Goal: Transaction & Acquisition: Download file/media

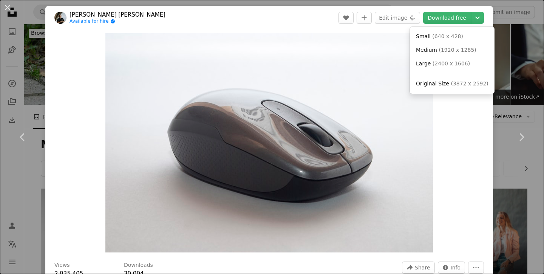
scroll to position [127, 0]
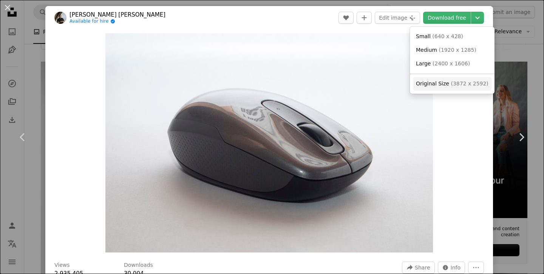
click at [448, 86] on span "Original Size ( 3872 x 2592 )" at bounding box center [452, 84] width 73 height 8
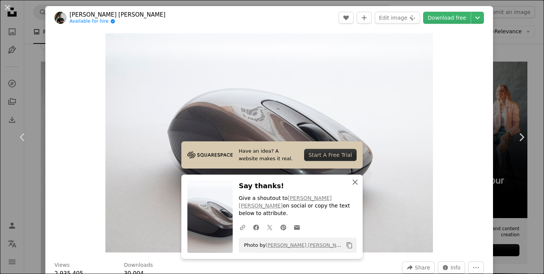
click at [354, 187] on icon "An X shape" at bounding box center [355, 182] width 9 height 9
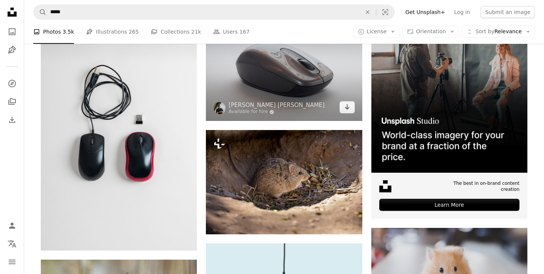
scroll to position [173, 0]
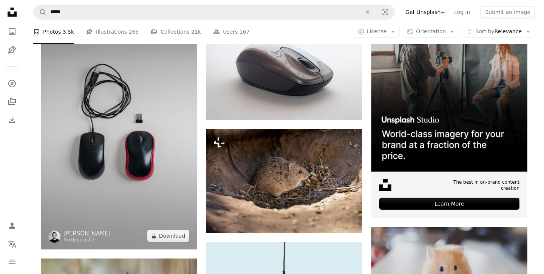
click at [156, 110] on img at bounding box center [119, 132] width 156 height 234
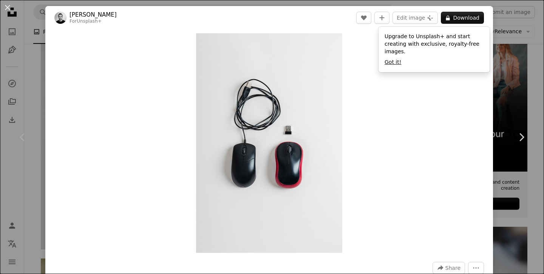
click at [392, 63] on button "Got it!" at bounding box center [393, 63] width 17 height 8
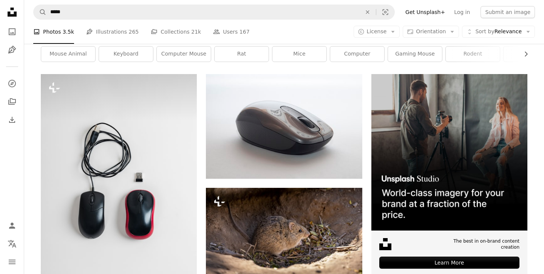
scroll to position [16, 0]
